Goal: Task Accomplishment & Management: Use online tool/utility

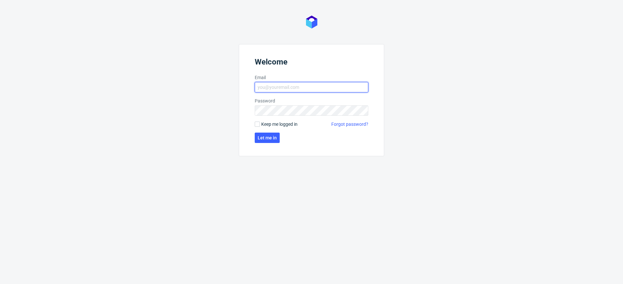
type input "[PERSON_NAME][EMAIL_ADDRESS][DOMAIN_NAME]"
click at [269, 121] on form "Welcome Email [PERSON_NAME][EMAIL_ADDRESS][DOMAIN_NAME] Password Keep me logged…" at bounding box center [311, 100] width 145 height 112
click at [270, 128] on form "Welcome Email [PERSON_NAME][EMAIL_ADDRESS][DOMAIN_NAME] Password Keep me logged…" at bounding box center [311, 100] width 145 height 112
click at [271, 125] on span "Keep me logged in" at bounding box center [279, 124] width 36 height 6
click at [260, 125] on input "Keep me logged in" at bounding box center [257, 124] width 5 height 5
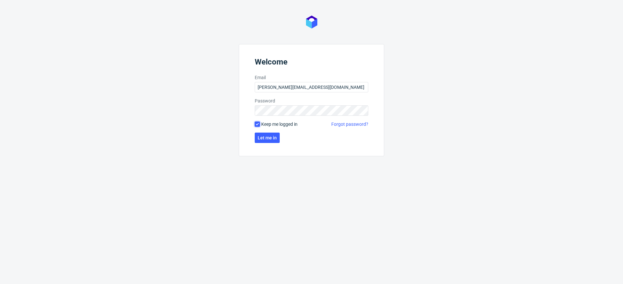
checkbox input "true"
click at [266, 137] on span "Let me in" at bounding box center [267, 138] width 19 height 5
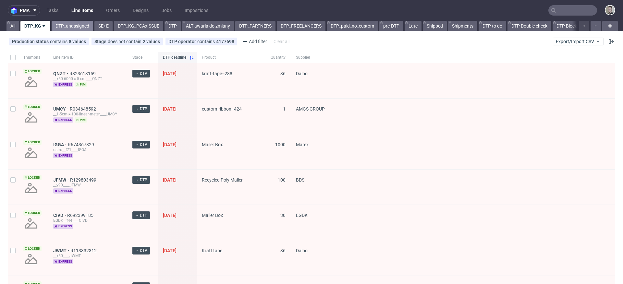
click at [80, 22] on link "DTP_unassigned" at bounding box center [73, 26] width 42 height 10
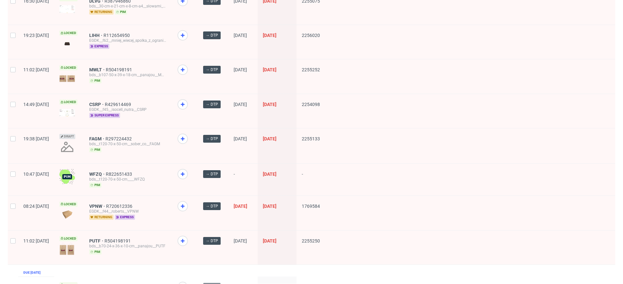
scroll to position [242, 0]
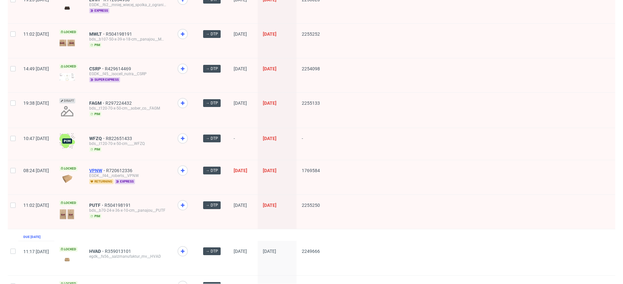
click at [106, 168] on span "VPNW" at bounding box center [97, 170] width 17 height 5
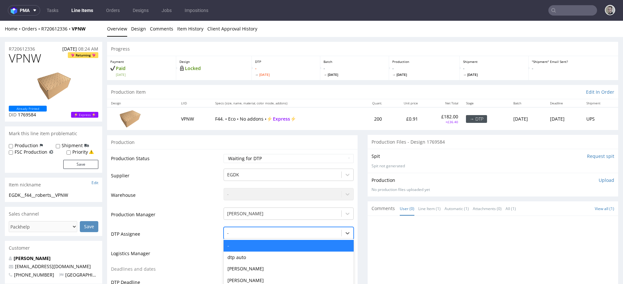
click at [255, 233] on div "- selected, 1 of 31. 31 results available. Use Up and Down to choose options, p…" at bounding box center [289, 231] width 130 height 9
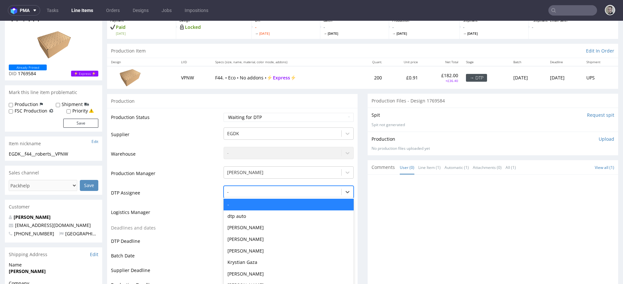
scroll to position [55, 0]
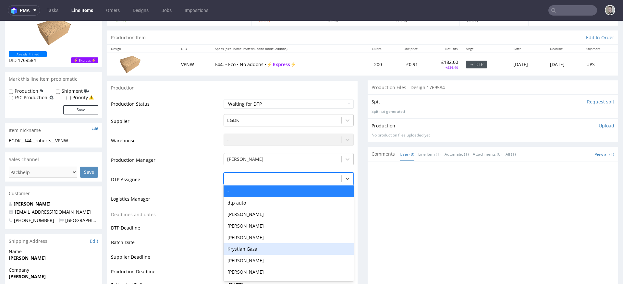
click at [256, 251] on div "Krystian Gaza" at bounding box center [289, 250] width 130 height 12
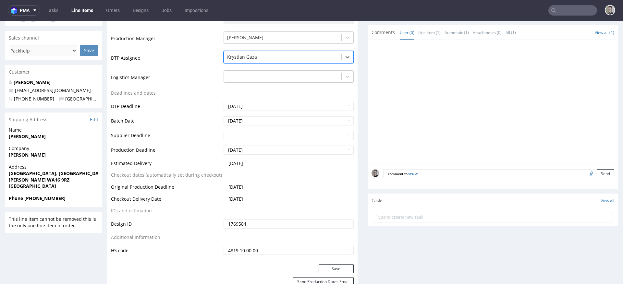
scroll to position [339, 0]
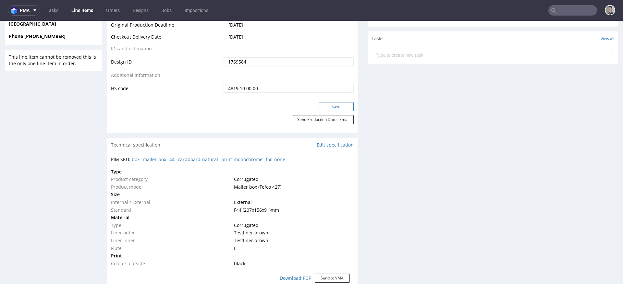
click at [342, 105] on button "Save" at bounding box center [336, 106] width 35 height 9
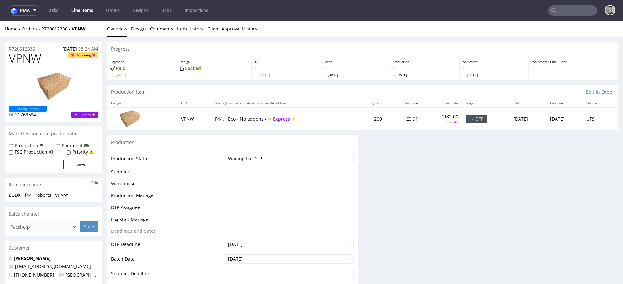
scroll to position [0, 0]
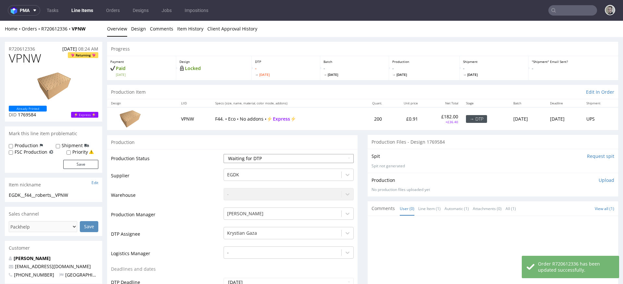
click at [245, 157] on select "Waiting for Artwork Waiting for Diecut Waiting for Mockup Waiting for DTP Waiti…" at bounding box center [289, 158] width 130 height 9
select select "dtp_in_process"
click at [224, 154] on select "Waiting for Artwork Waiting for Diecut Waiting for Mockup Waiting for DTP Waiti…" at bounding box center [289, 158] width 130 height 9
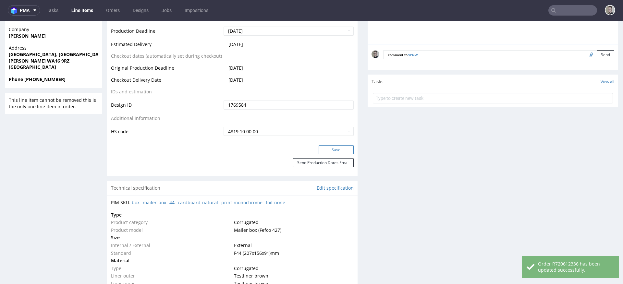
click at [323, 150] on button "Save" at bounding box center [336, 149] width 35 height 9
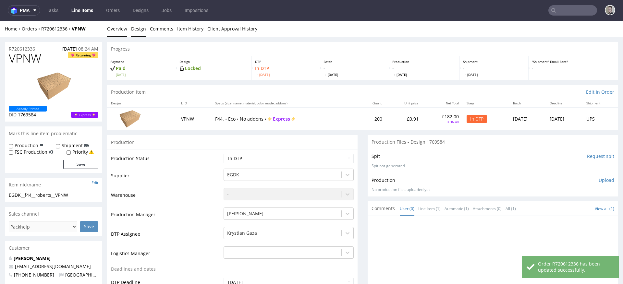
click at [139, 26] on link "Design" at bounding box center [138, 29] width 15 height 16
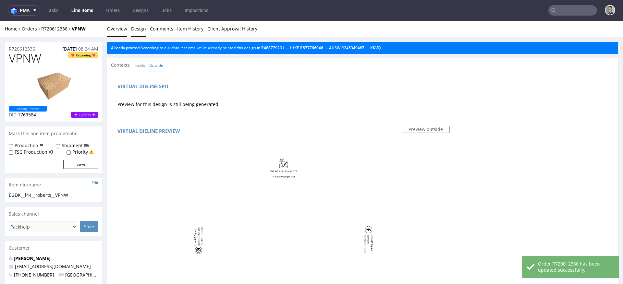
click at [116, 31] on link "Overview" at bounding box center [117, 29] width 20 height 16
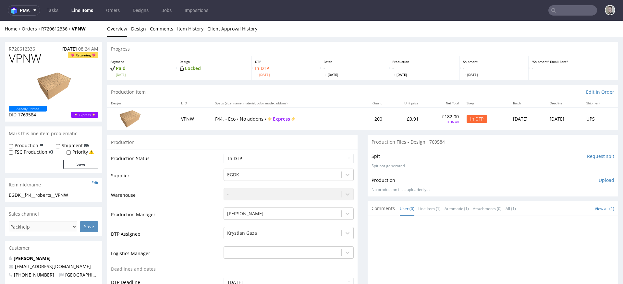
click at [45, 199] on div "EGDK__f44__roberts__VPNW EGDK__f44 __roberts__VPNW Update" at bounding box center [53, 197] width 97 height 10
click at [47, 195] on div "EGDK__f44__roberts__VPNW" at bounding box center [54, 195] width 90 height 6
copy div "EGDK__f44__roberts__VPNW"
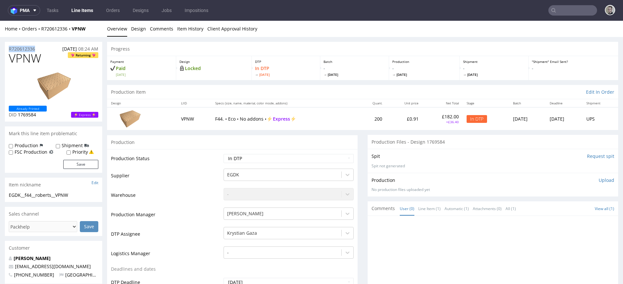
drag, startPoint x: 43, startPoint y: 49, endPoint x: 0, endPoint y: 51, distance: 42.9
copy p "R720612336"
click at [601, 179] on p "Upload" at bounding box center [607, 180] width 16 height 6
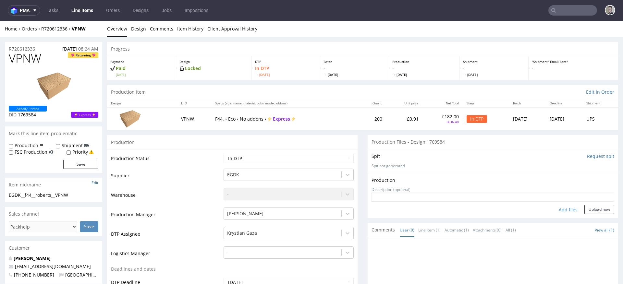
click at [556, 212] on div "Add files" at bounding box center [568, 210] width 32 height 10
type input "C:\fakepath\EGDK__f44__roberts__VPNW__d1769584__oR720612336__5__outside.pdf"
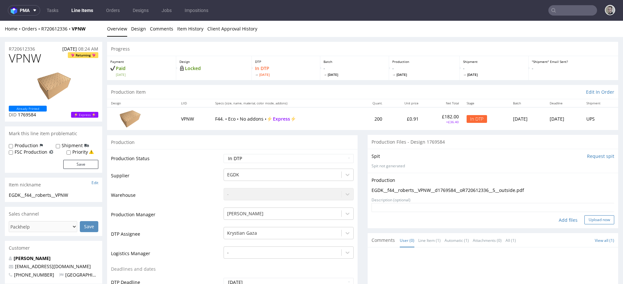
click at [593, 221] on button "Upload now" at bounding box center [600, 220] width 30 height 9
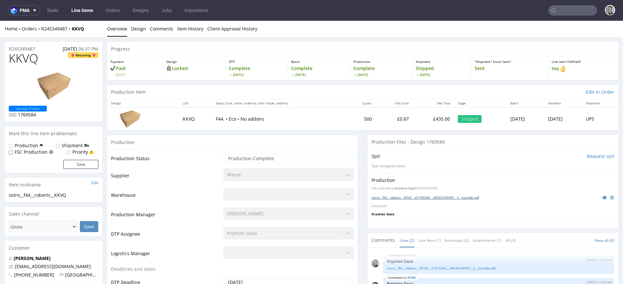
click at [421, 198] on link "ostro__f44__roberts__KKVQ__d1769584__oR245349487__5__outside.pdf" at bounding box center [425, 197] width 107 height 5
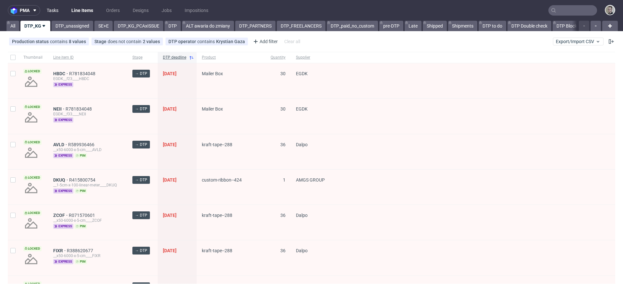
click at [56, 8] on link "Tasks" at bounding box center [52, 10] width 19 height 10
click at [207, 57] on span "Product" at bounding box center [231, 58] width 58 height 6
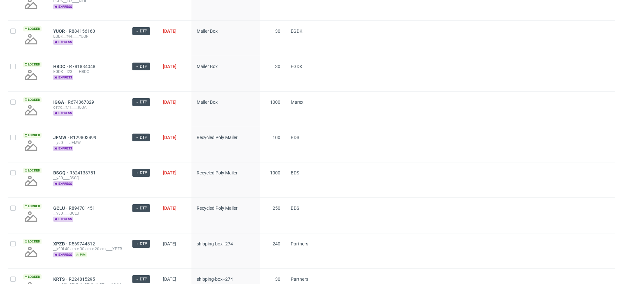
scroll to position [848, 0]
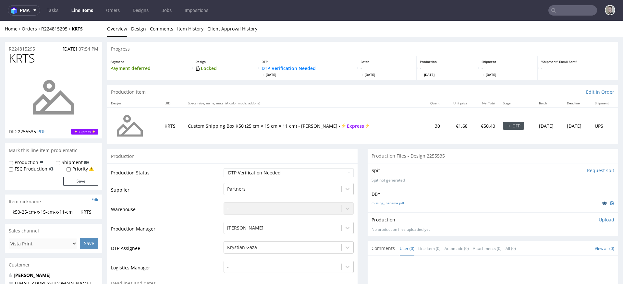
click at [599, 202] on link at bounding box center [605, 203] width 12 height 7
click at [602, 203] on icon at bounding box center [604, 203] width 5 height 5
click at [33, 211] on div "__k90i-40-cm-x-30-cm-x-20-cm____XPZB" at bounding box center [54, 212] width 90 height 6
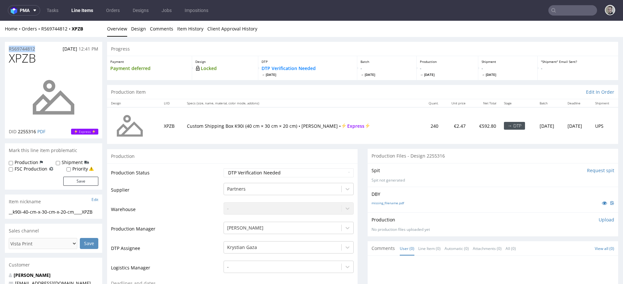
drag, startPoint x: 39, startPoint y: 48, endPoint x: 0, endPoint y: 49, distance: 39.3
copy p "R569744812"
click at [387, 203] on link "missing_filename.pdf" at bounding box center [388, 203] width 32 height 5
click at [133, 25] on link "Design" at bounding box center [138, 29] width 15 height 16
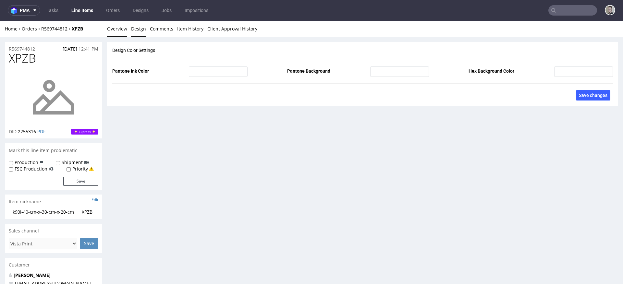
click at [119, 31] on link "Overview" at bounding box center [117, 29] width 20 height 16
